Goal: Task Accomplishment & Management: Manage account settings

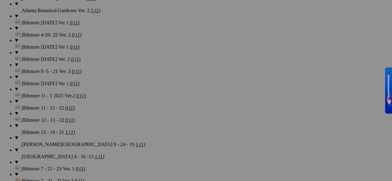
scroll to position [1112, 0]
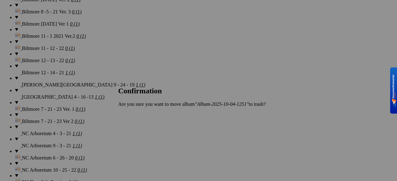
click at [139, 117] on link "Yes" at bounding box center [135, 114] width 7 height 5
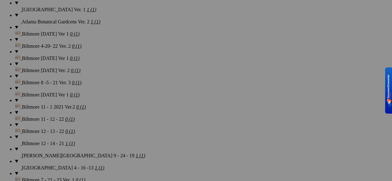
scroll to position [1019, 0]
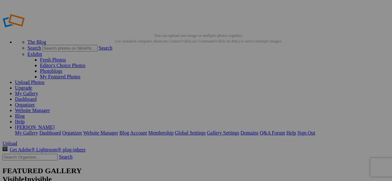
drag, startPoint x: 0, startPoint y: 0, endPoint x: 351, endPoint y: 141, distance: 378.8
click at [38, 91] on link "My Gallery" at bounding box center [26, 93] width 23 height 5
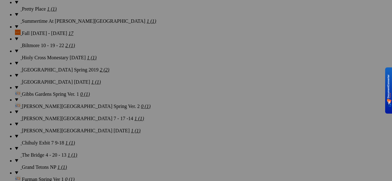
scroll to position [800, 0]
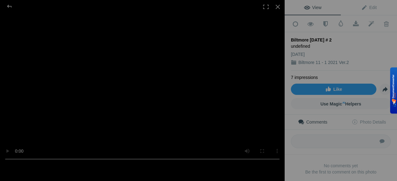
click at [179, 103] on video at bounding box center [142, 90] width 285 height 151
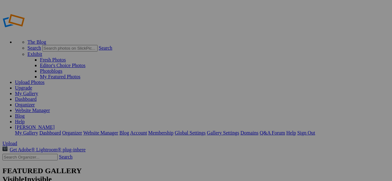
scroll to position [800, 0]
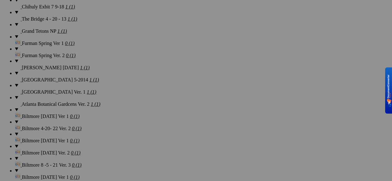
scroll to position [936, 0]
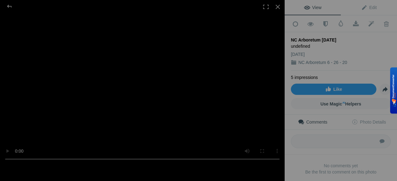
click at [163, 90] on video at bounding box center [142, 90] width 285 height 151
click at [148, 86] on video at bounding box center [142, 90] width 285 height 151
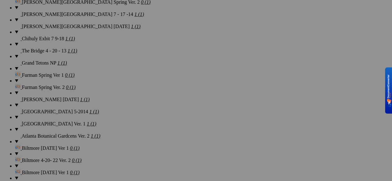
scroll to position [936, 0]
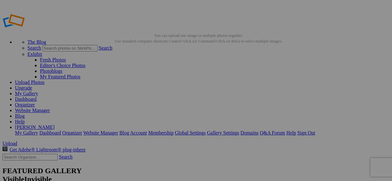
drag, startPoint x: 0, startPoint y: 0, endPoint x: 215, endPoint y: 86, distance: 232.0
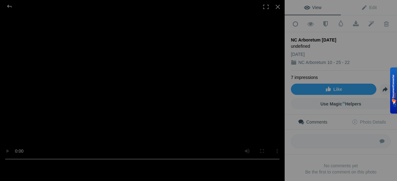
click at [190, 103] on video at bounding box center [142, 90] width 285 height 151
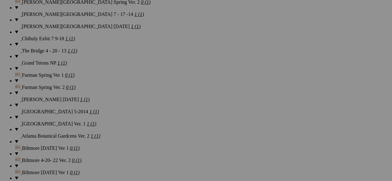
scroll to position [936, 0]
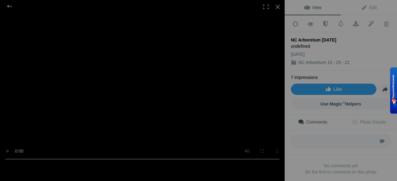
click at [175, 98] on video at bounding box center [142, 90] width 285 height 151
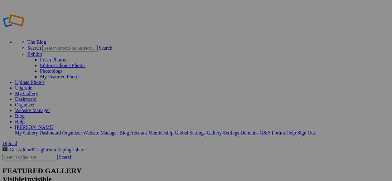
scroll to position [936, 0]
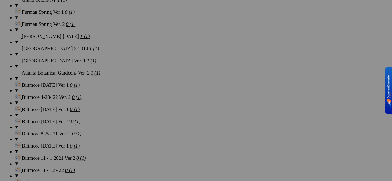
scroll to position [967, 0]
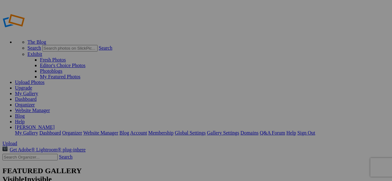
type input "NC Arboretum 10 - 25 - 22"
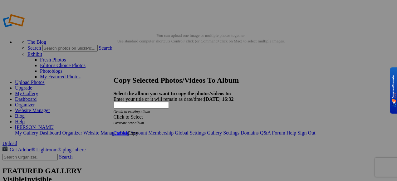
click at [231, 114] on div "Click to Select" at bounding box center [196, 117] width 165 height 6
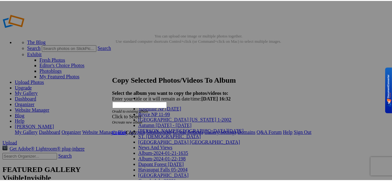
scroll to position [467, 0]
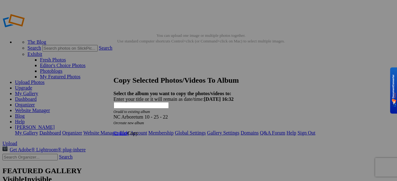
click at [138, 130] on span "Copy" at bounding box center [132, 132] width 11 height 5
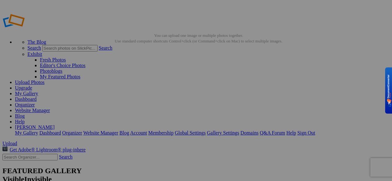
click at [38, 91] on link "My Gallery" at bounding box center [26, 93] width 23 height 5
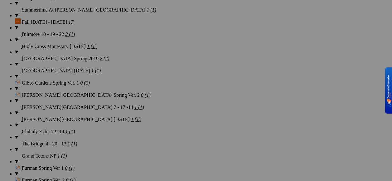
scroll to position [874, 0]
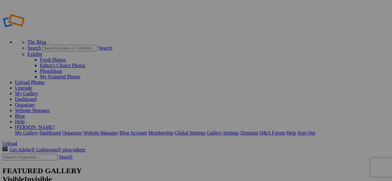
type input "NC Arboretum 6 - 26 - 20"
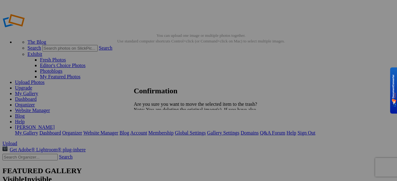
click at [155, 134] on span "Yes" at bounding box center [151, 131] width 7 height 5
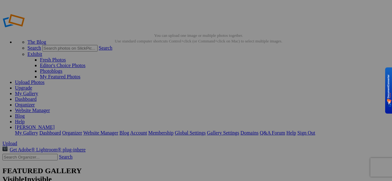
type input "NC Arboretum 6 - 26 - 20"
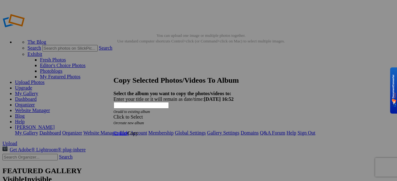
click at [114, 114] on span at bounding box center [114, 116] width 0 height 5
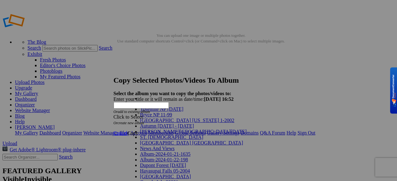
scroll to position [437, 0]
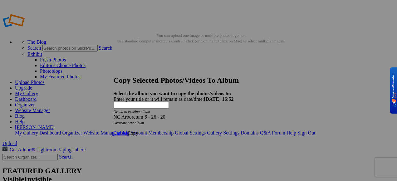
click at [138, 130] on span "Copy" at bounding box center [132, 132] width 11 height 5
